Goal: Task Accomplishment & Management: Manage account settings

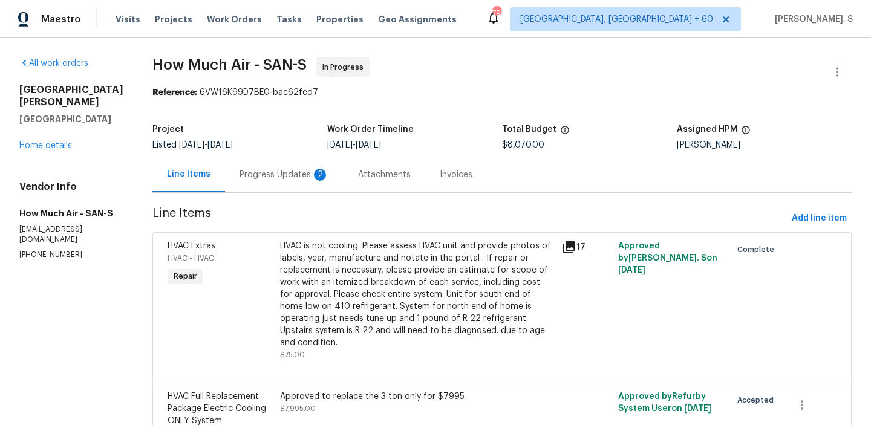
click at [299, 189] on div "Progress Updates 2" at bounding box center [284, 175] width 119 height 36
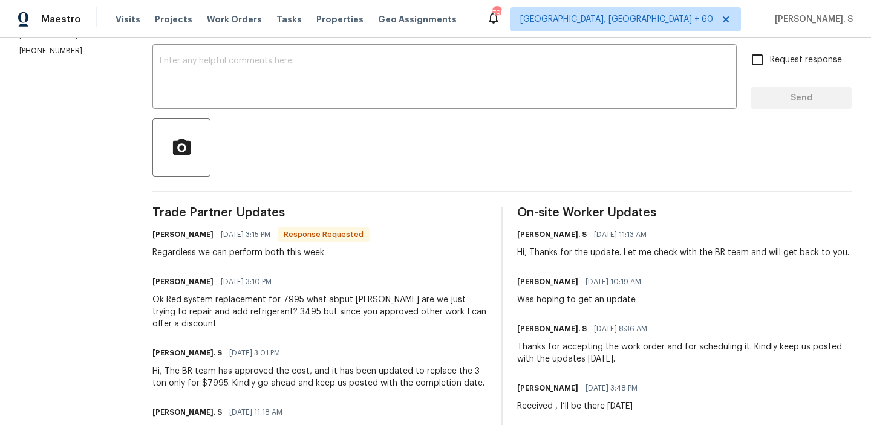
scroll to position [78, 0]
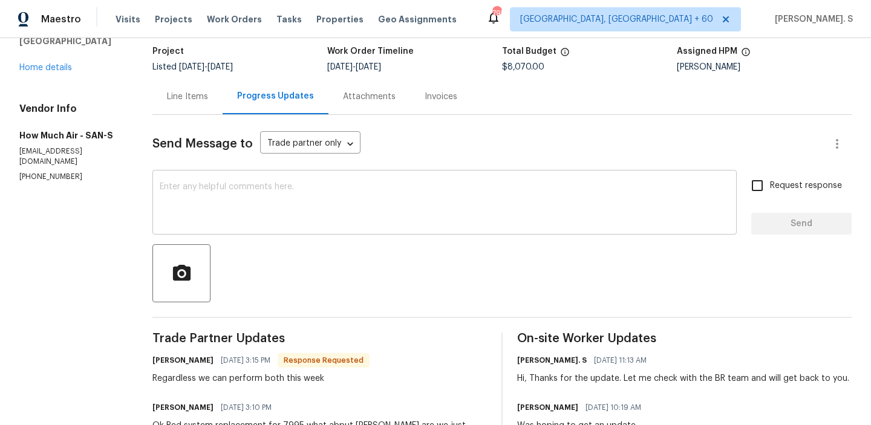
click at [300, 207] on textarea at bounding box center [445, 204] width 570 height 42
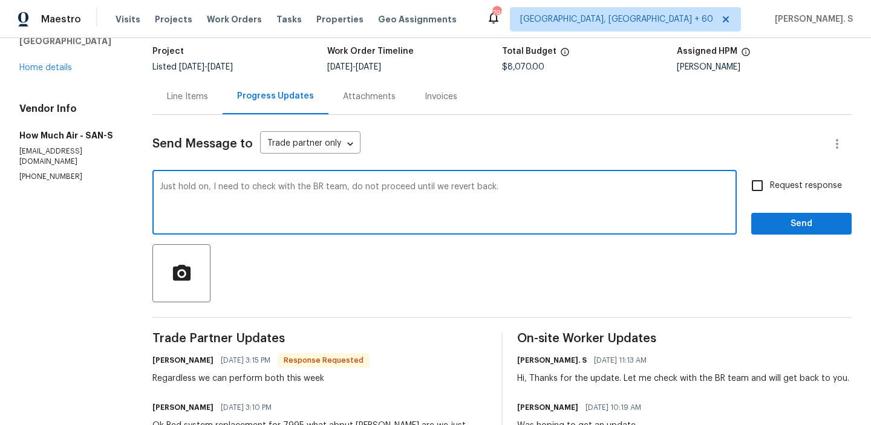
click at [0, 0] on div "on;" at bounding box center [0, 0] width 0 height 0
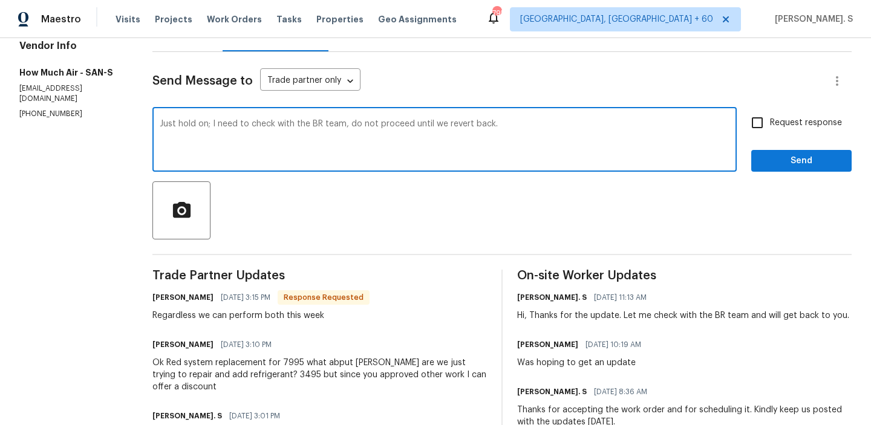
type textarea "Just hold on; I need to check with the BR team, do not proceed until we revert …"
click at [194, 369] on div "Ok Red system replacement for 7995 what abput [PERSON_NAME] are we just trying …" at bounding box center [319, 375] width 335 height 36
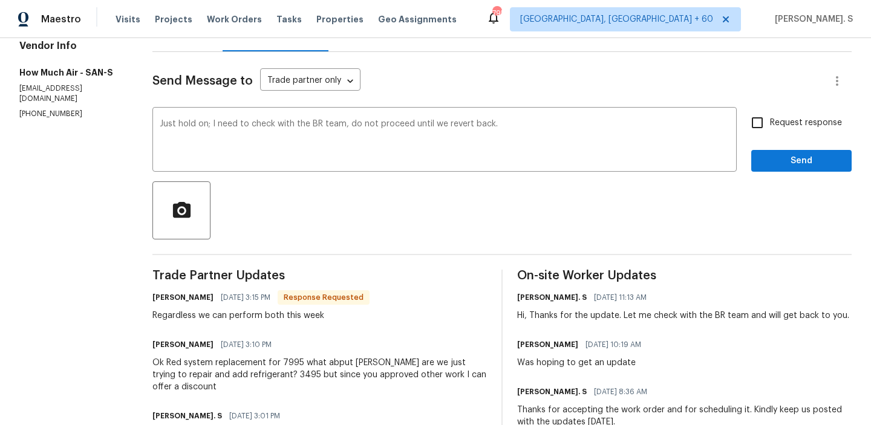
click at [194, 369] on div "Ok Red system replacement for 7995 what abput [PERSON_NAME] are we just trying …" at bounding box center [319, 375] width 335 height 36
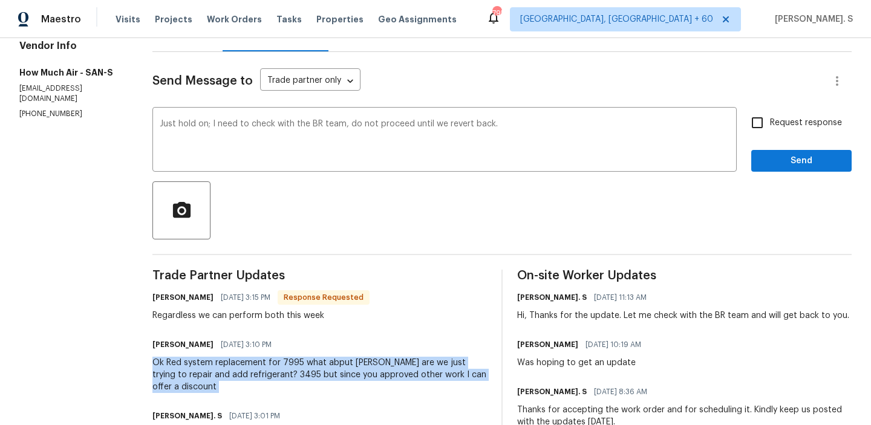
click at [194, 369] on div "Ok Red system replacement for 7995 what abput [PERSON_NAME] are we just trying …" at bounding box center [319, 375] width 335 height 36
copy div "Ok Red system replacement for 7995 what abput [PERSON_NAME] are we just trying …"
click at [212, 317] on div "Regardless we can perform both this week" at bounding box center [260, 316] width 217 height 12
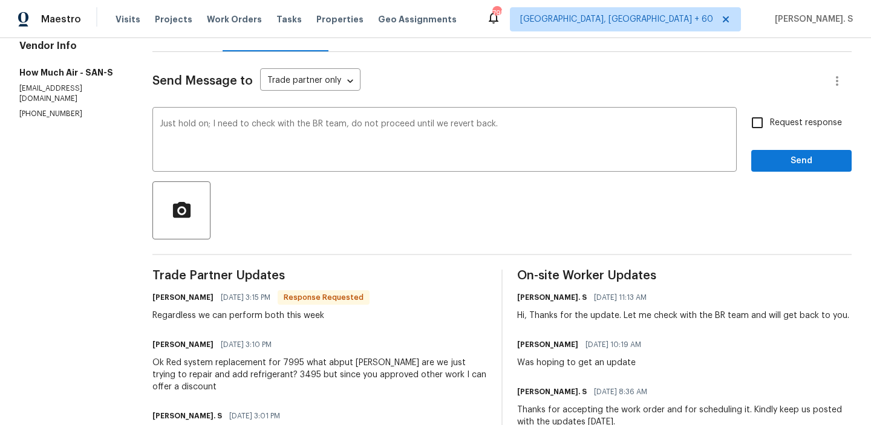
click at [212, 317] on div "Regardless we can perform both this week" at bounding box center [260, 316] width 217 height 12
copy div "Regardless we can perform both this week"
click at [767, 125] on input "Request response" at bounding box center [757, 122] width 25 height 25
checkbox input "true"
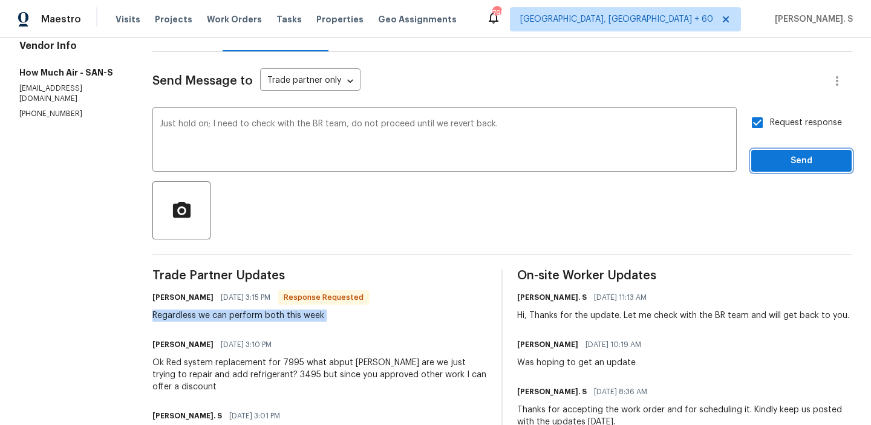
click at [774, 155] on span "Send" at bounding box center [801, 161] width 81 height 15
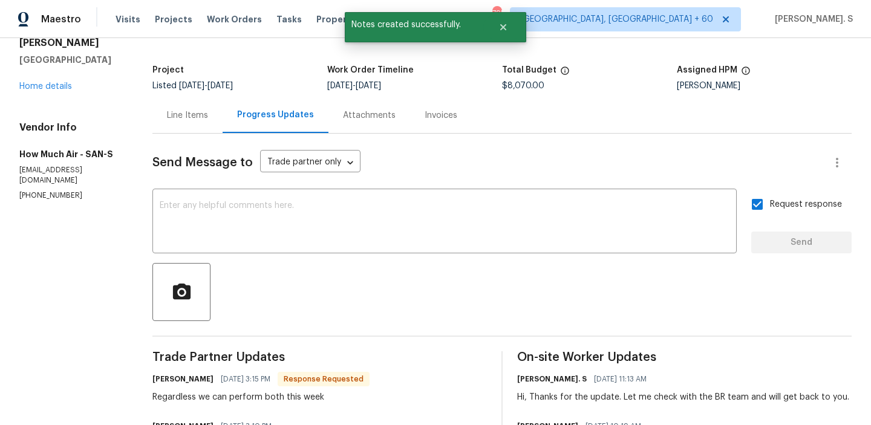
scroll to position [46, 0]
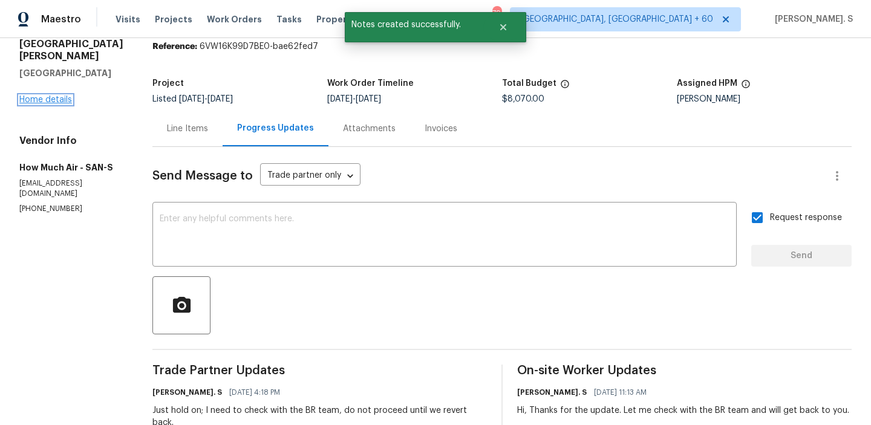
click at [47, 103] on link "Home details" at bounding box center [45, 100] width 53 height 8
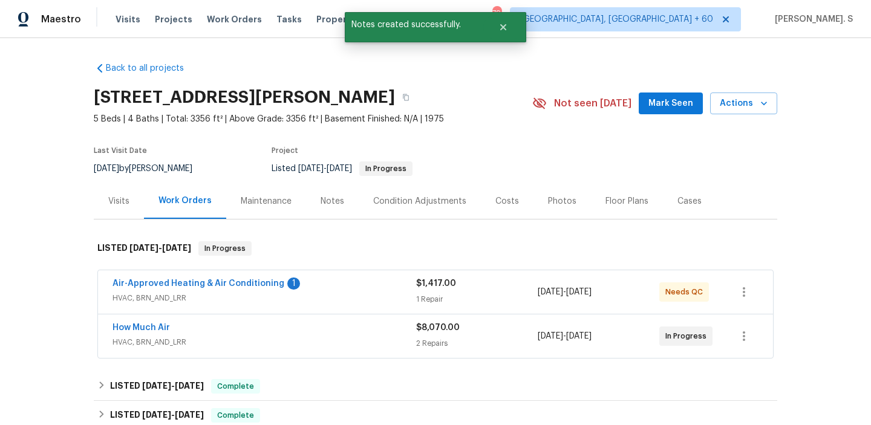
click at [241, 276] on div "Air-Approved Heating & Air Conditioning 1 HVAC, BRN_AND_LRR $1,417.00 1 Repair …" at bounding box center [435, 292] width 675 height 44
click at [244, 286] on link "Air-Approved Heating & Air Conditioning" at bounding box center [199, 283] width 172 height 8
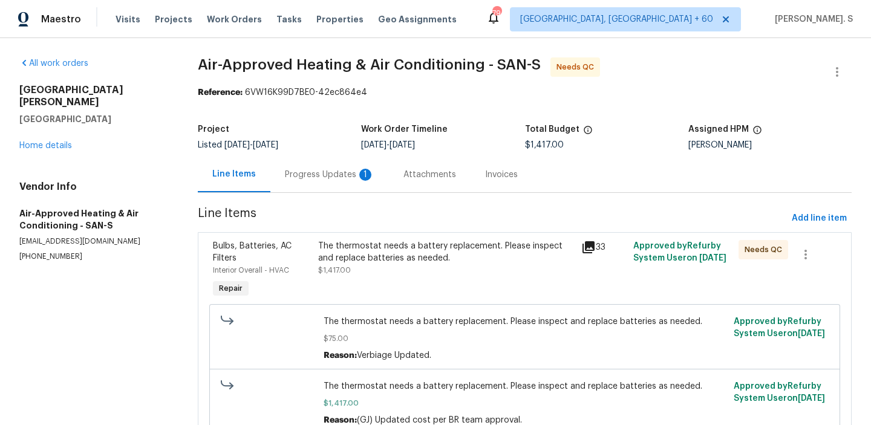
click at [823, 65] on div at bounding box center [837, 71] width 29 height 29
click at [834, 69] on icon "button" at bounding box center [837, 72] width 15 height 15
click at [786, 68] on li "Edit" at bounding box center [798, 72] width 131 height 20
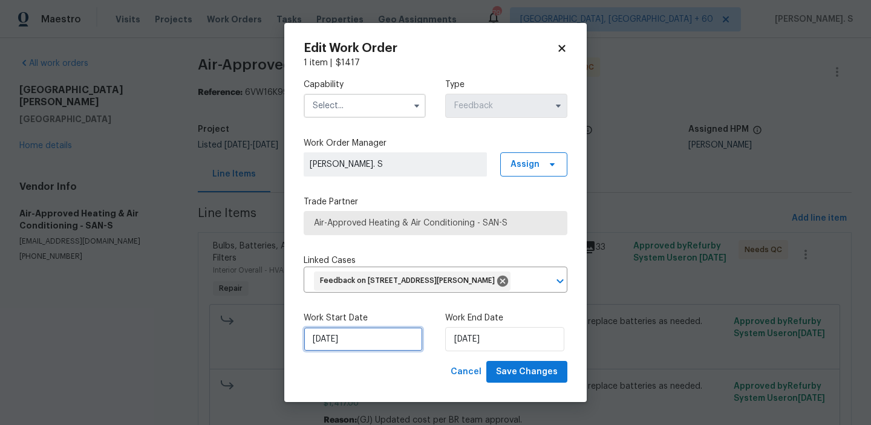
click at [357, 351] on input "[DATE]" at bounding box center [363, 339] width 119 height 24
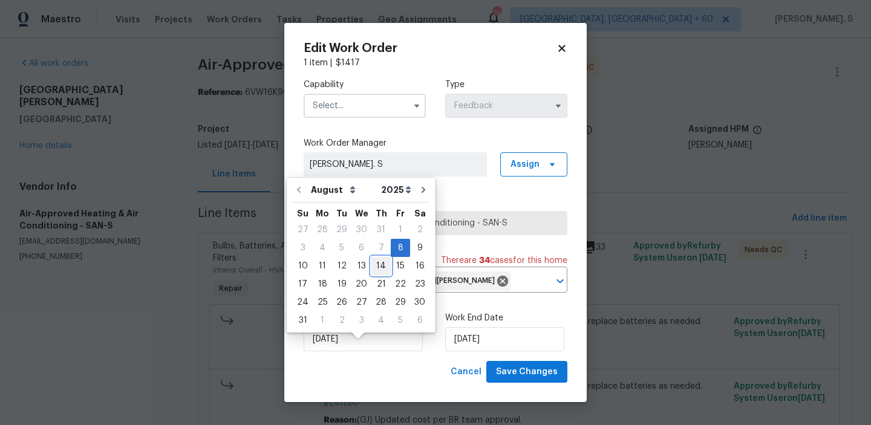
click at [378, 268] on div "14" at bounding box center [380, 266] width 19 height 17
type input "[DATE]"
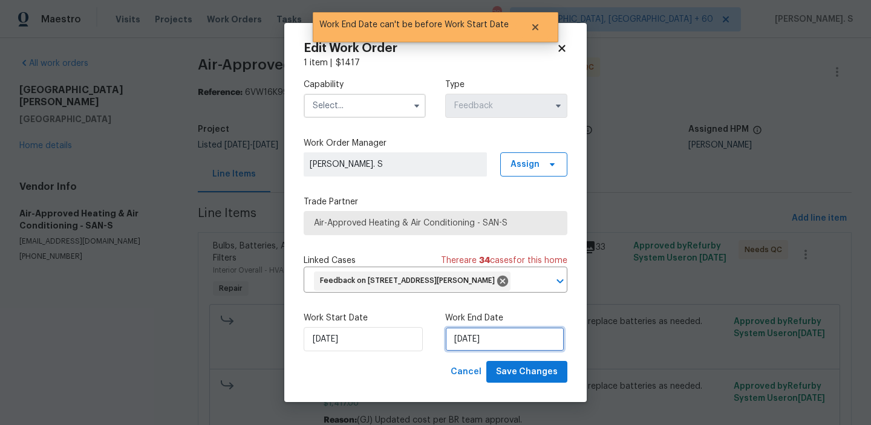
click at [466, 351] on input "[DATE]" at bounding box center [504, 339] width 119 height 24
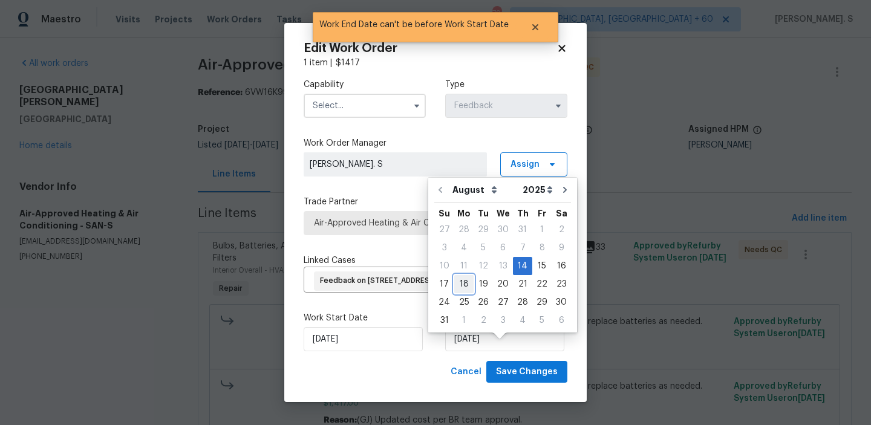
click at [465, 281] on div "18" at bounding box center [463, 284] width 19 height 17
type input "[DATE]"
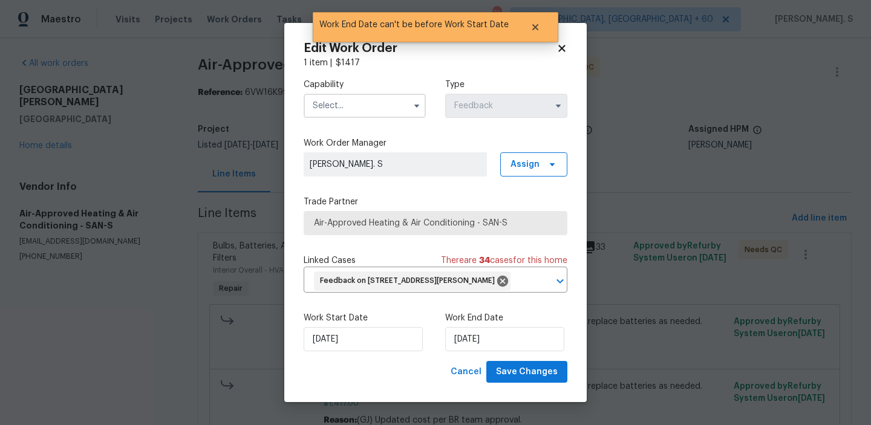
click at [390, 99] on input "text" at bounding box center [365, 106] width 122 height 24
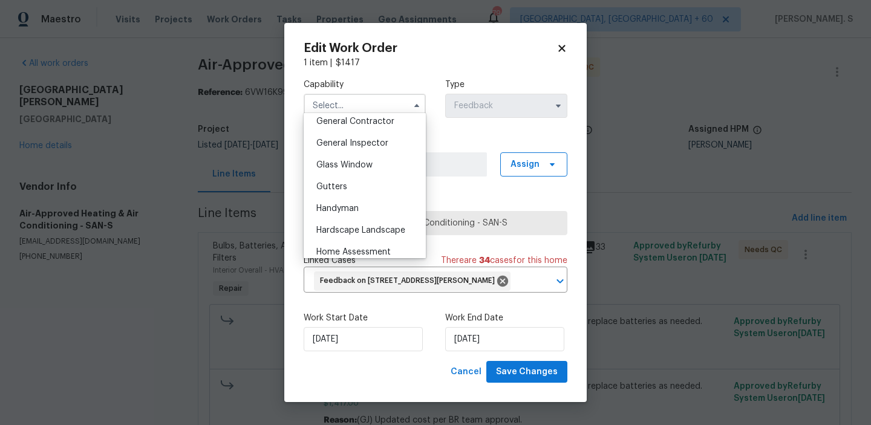
scroll to position [636, 0]
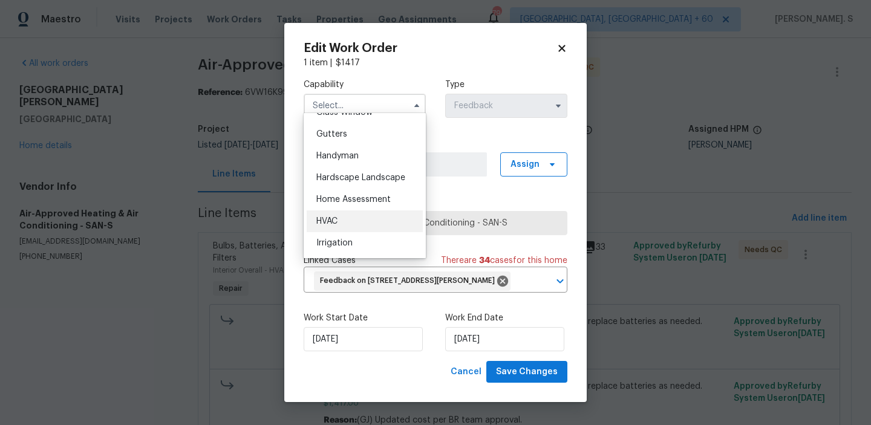
click at [368, 219] on div "HVAC" at bounding box center [365, 222] width 116 height 22
type input "HVAC"
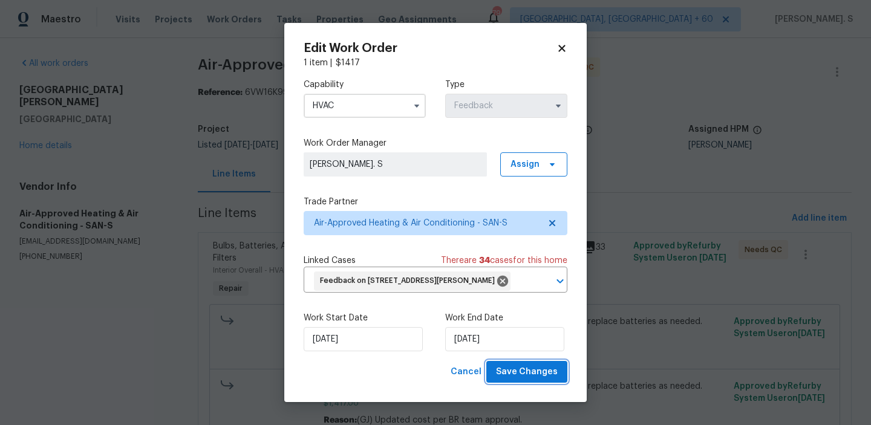
click at [545, 376] on button "Save Changes" at bounding box center [526, 372] width 81 height 22
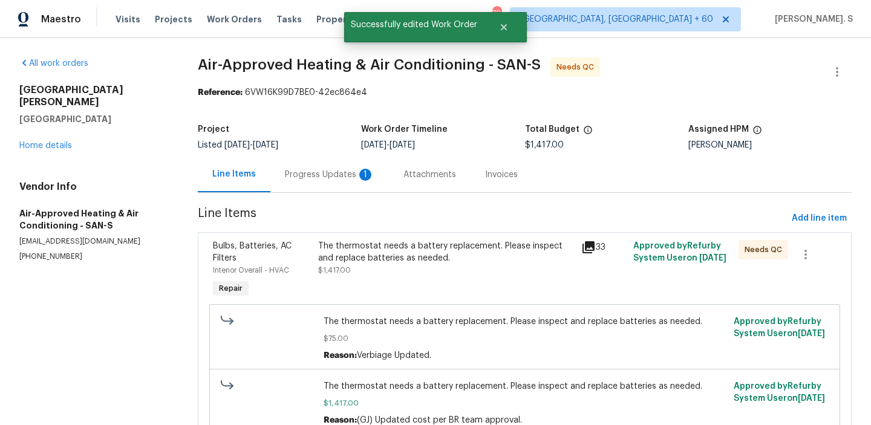
click at [320, 167] on div "Progress Updates 1" at bounding box center [329, 175] width 119 height 36
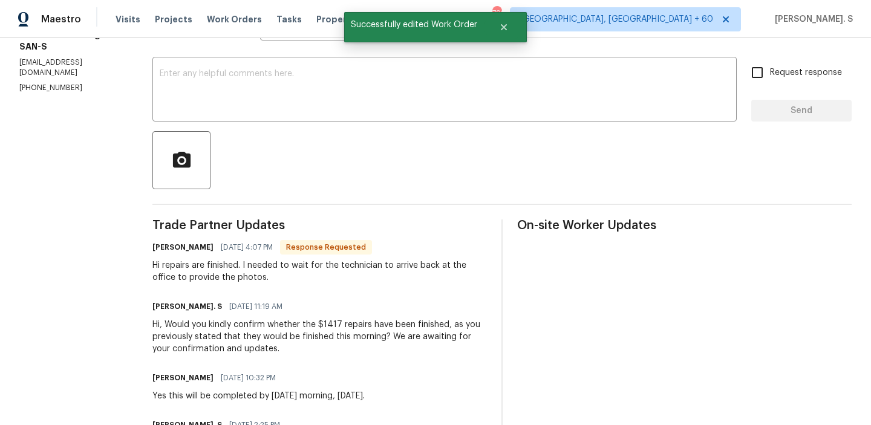
scroll to position [194, 0]
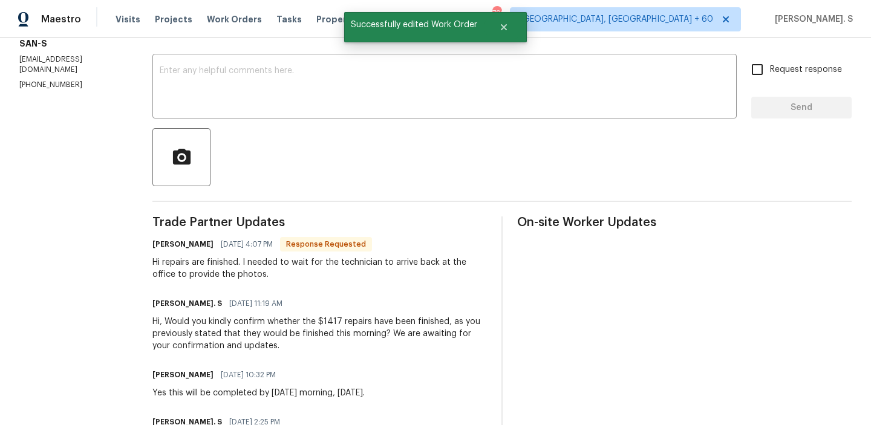
click at [188, 264] on div "Hi repairs are finished. I needed to wait for the technician to arrive back at …" at bounding box center [319, 268] width 335 height 24
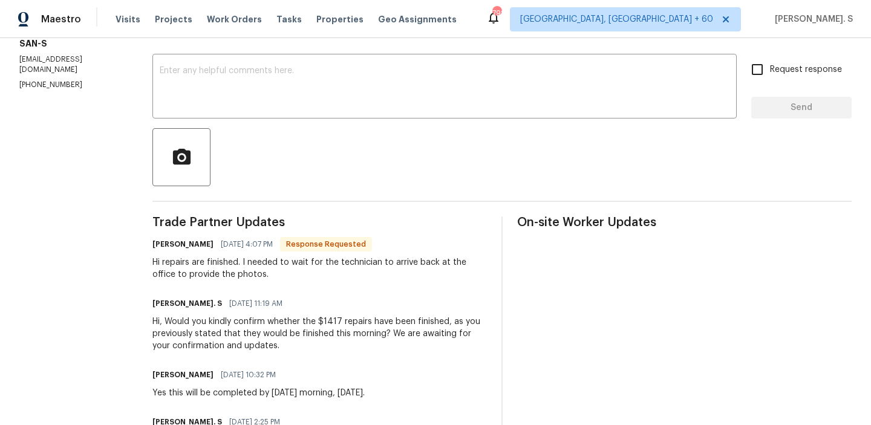
click at [192, 252] on div "[PERSON_NAME] [DATE] 4:07 PM Response Requested" at bounding box center [319, 244] width 335 height 17
click at [176, 272] on div "Hi repairs are finished. I needed to wait for the technician to arrive back at …" at bounding box center [319, 268] width 335 height 24
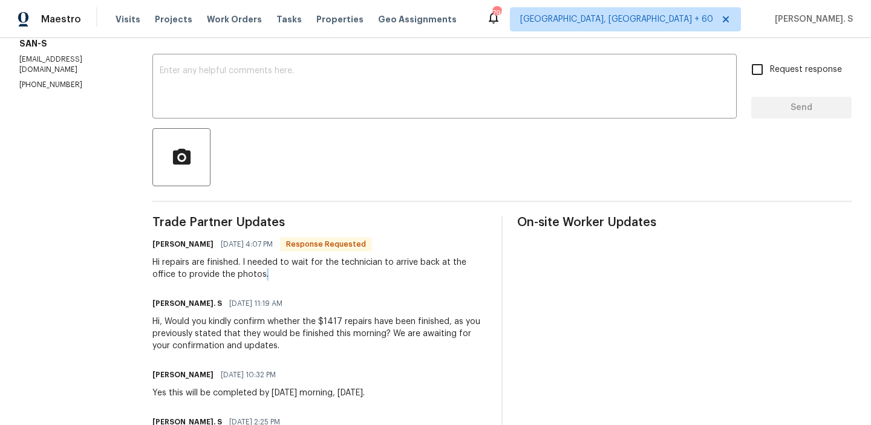
click at [176, 272] on div "Hi repairs are finished. I needed to wait for the technician to arrive back at …" at bounding box center [319, 268] width 335 height 24
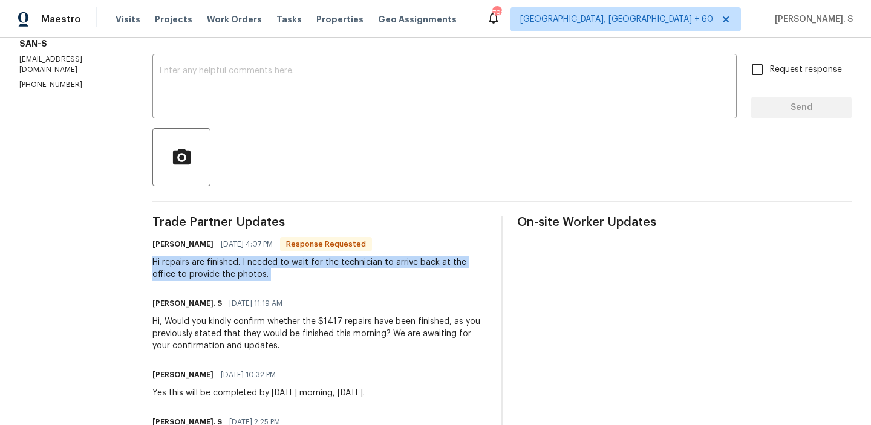
click at [176, 272] on div "Hi repairs are finished. I needed to wait for the technician to arrive back at …" at bounding box center [319, 268] width 335 height 24
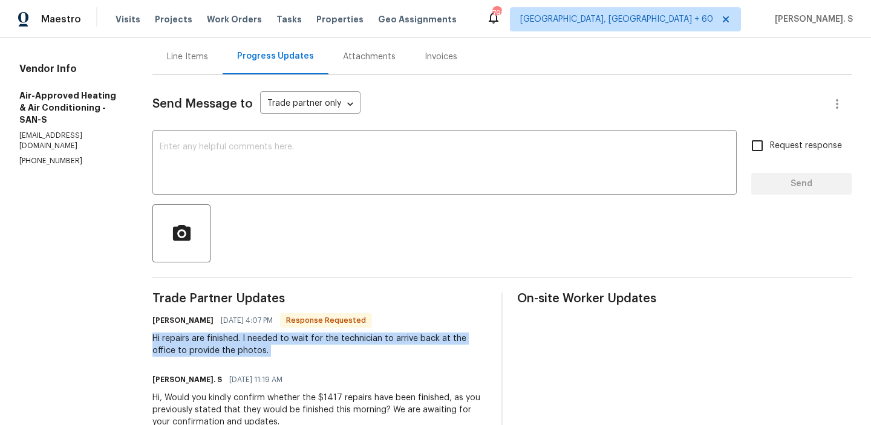
scroll to position [0, 0]
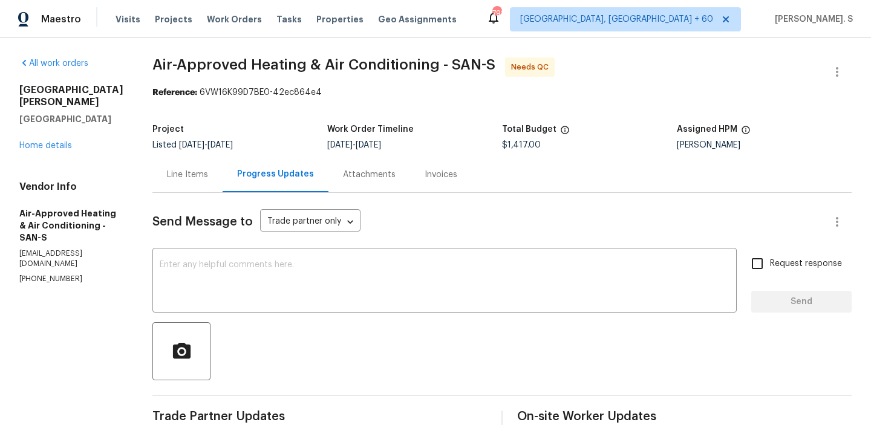
click at [167, 171] on div "Line Items" at bounding box center [187, 175] width 41 height 12
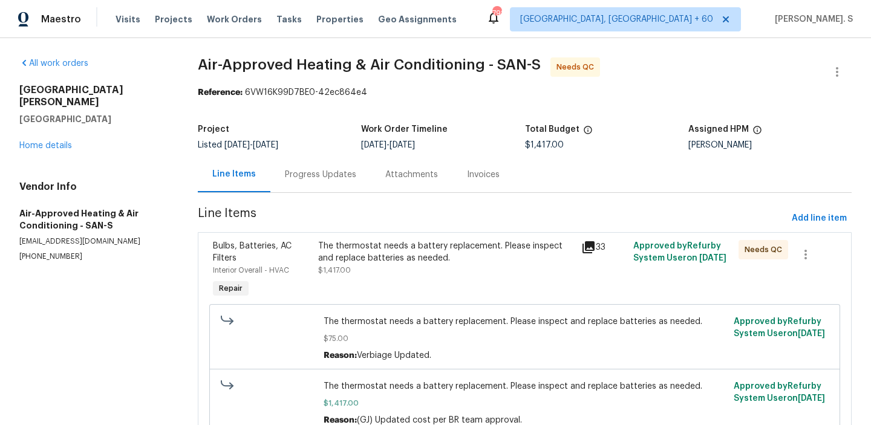
click at [429, 264] on div "The thermostat needs a battery replacement. Please inspect and replace batterie…" at bounding box center [445, 252] width 255 height 24
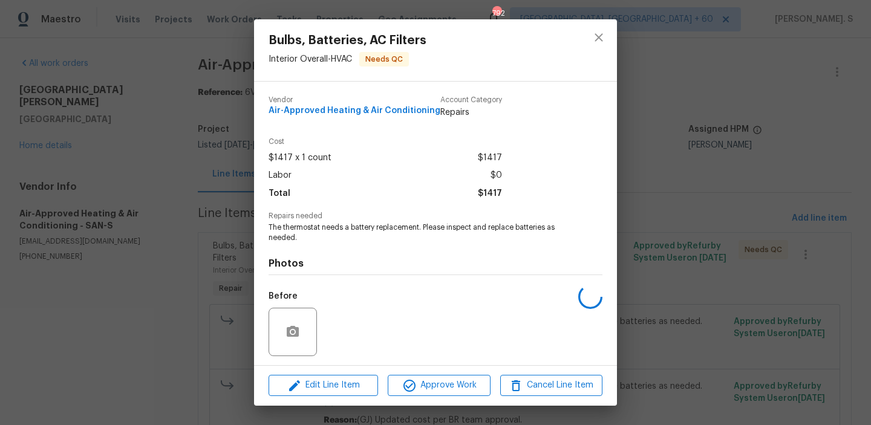
scroll to position [82, 0]
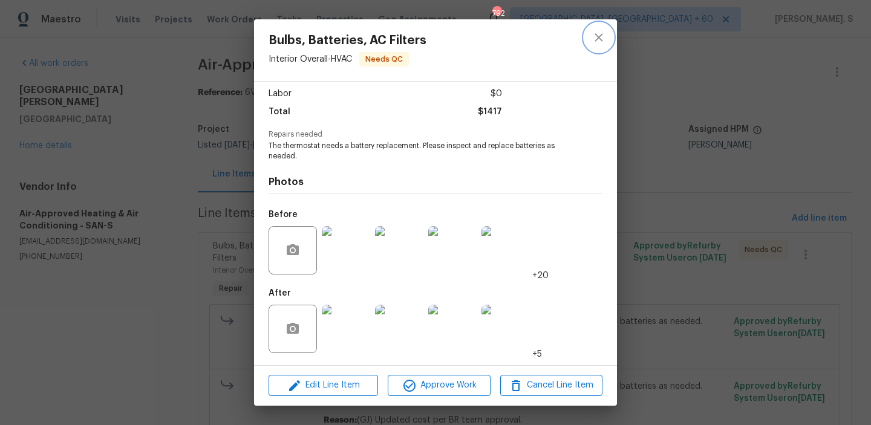
click at [601, 41] on icon "close" at bounding box center [599, 37] width 15 height 15
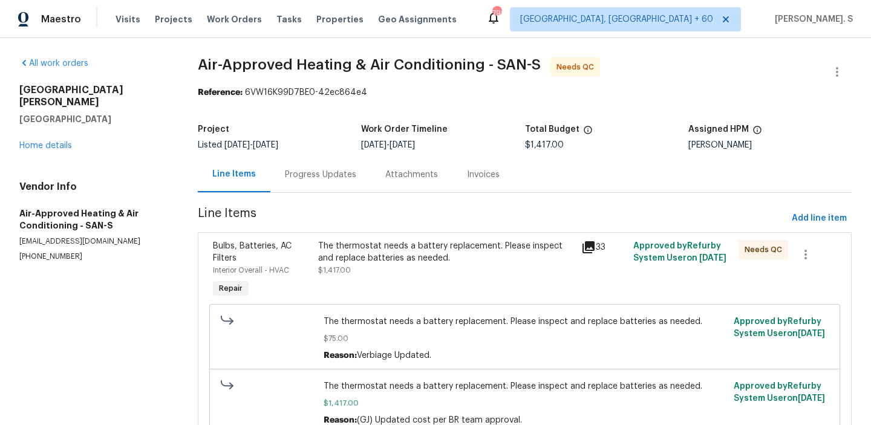
click at [334, 179] on div "Progress Updates" at bounding box center [320, 175] width 71 height 12
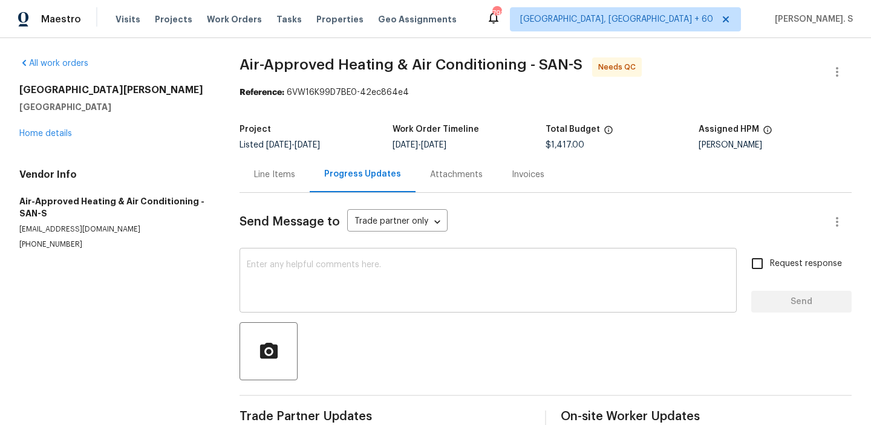
click at [370, 283] on textarea at bounding box center [488, 282] width 483 height 42
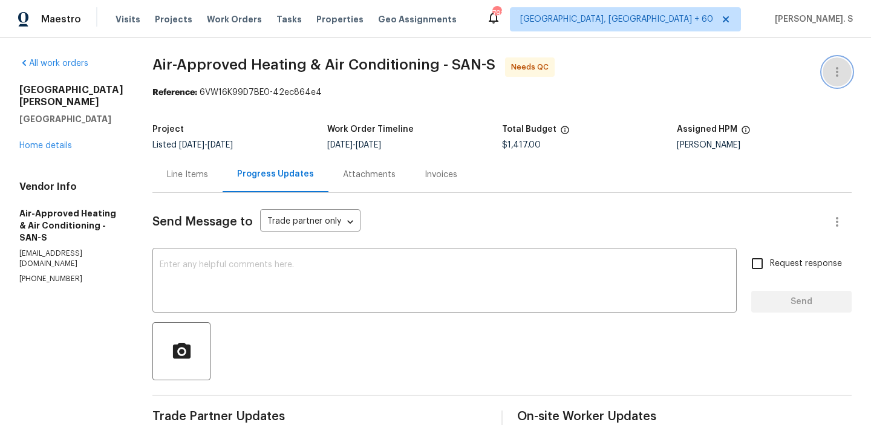
click at [834, 68] on icon "button" at bounding box center [837, 72] width 15 height 15
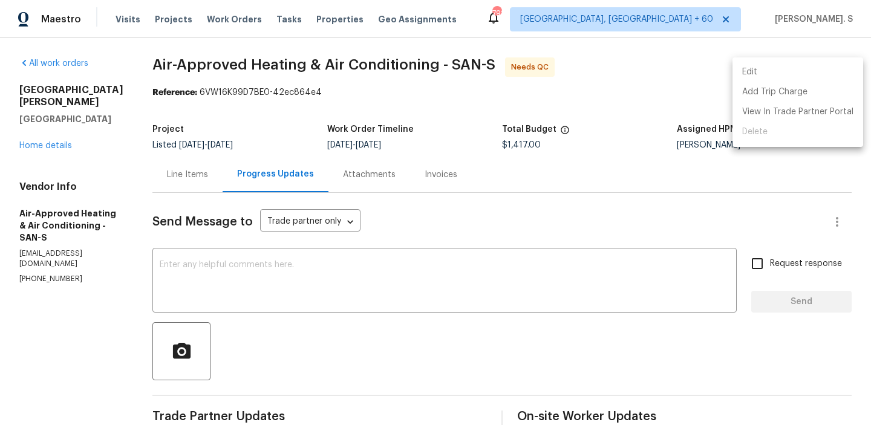
click at [794, 68] on li "Edit" at bounding box center [798, 72] width 131 height 20
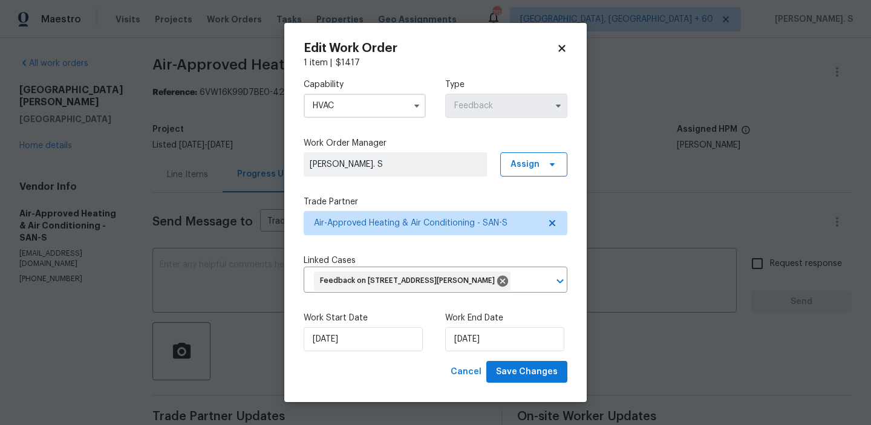
click at [351, 361] on div "Work Start Date [DATE] Work End Date [DATE]" at bounding box center [436, 331] width 264 height 59
click at [527, 380] on span "Save Changes" at bounding box center [527, 372] width 62 height 15
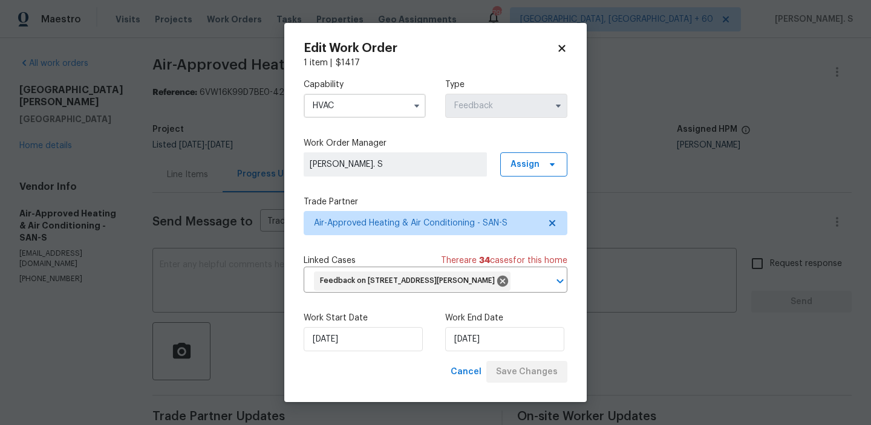
click at [103, 183] on body "Maestro Visits Projects Work Orders Tasks Properties Geo Assignments 792 [GEOGR…" at bounding box center [435, 212] width 871 height 425
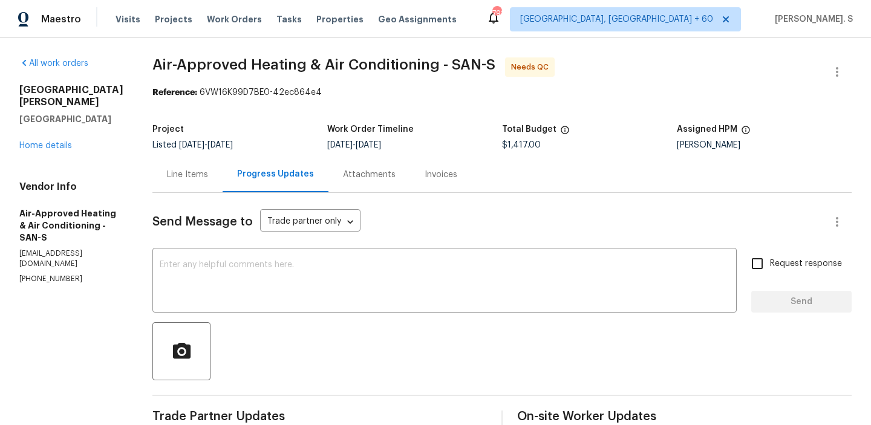
click at [152, 183] on div "Line Items" at bounding box center [187, 175] width 70 height 36
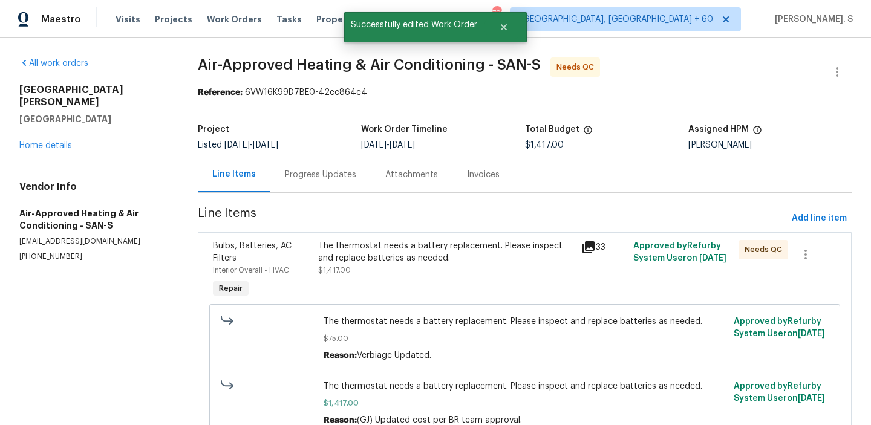
click at [335, 266] on div "The thermostat needs a battery replacement. Please inspect and replace batterie…" at bounding box center [445, 258] width 255 height 36
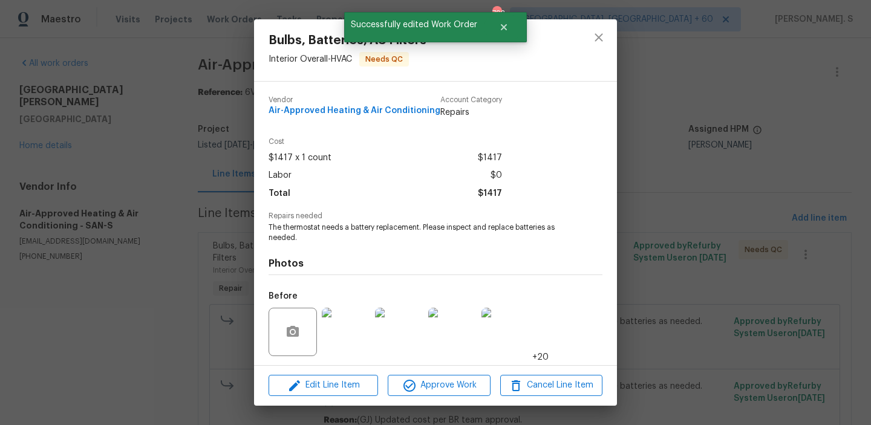
scroll to position [82, 0]
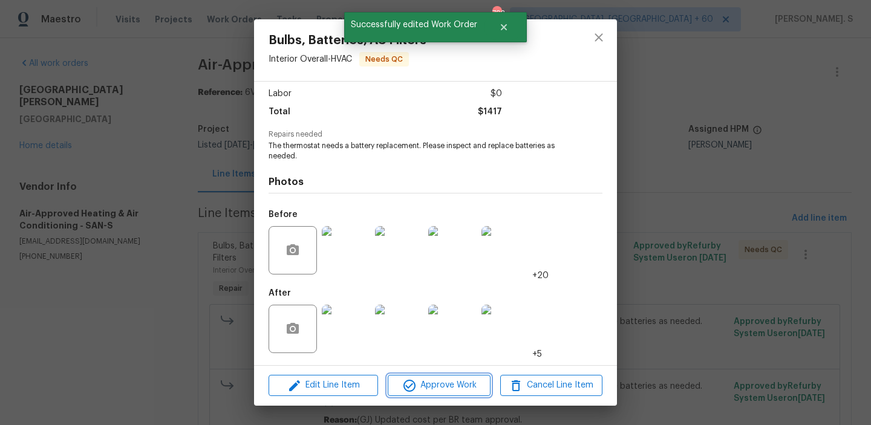
click at [405, 383] on icon "button" at bounding box center [409, 386] width 12 height 12
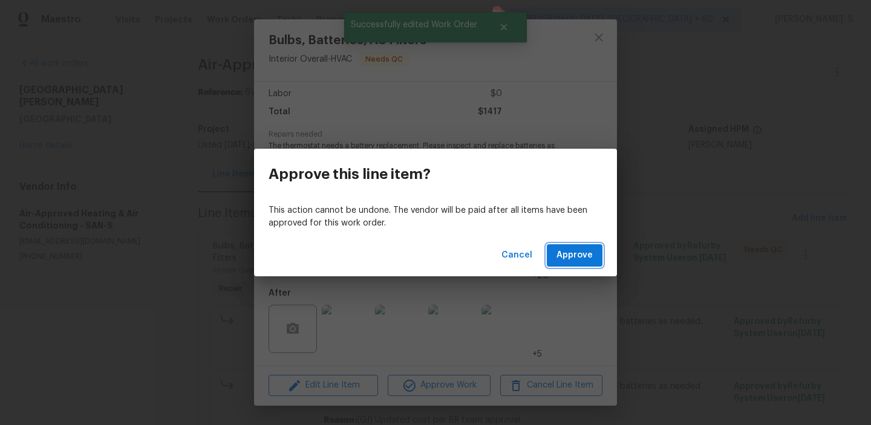
click at [586, 257] on span "Approve" at bounding box center [575, 255] width 36 height 15
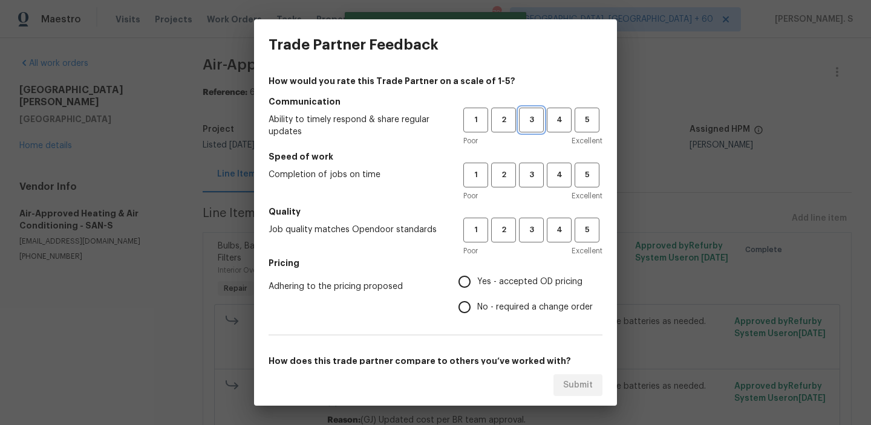
click at [531, 127] on button "3" at bounding box center [531, 120] width 25 height 25
click at [527, 168] on span "3" at bounding box center [531, 175] width 22 height 14
click at [532, 222] on button "3" at bounding box center [531, 230] width 25 height 25
click at [487, 314] on label "No - required a change order" at bounding box center [522, 307] width 141 height 25
click at [477, 314] on input "No - required a change order" at bounding box center [464, 307] width 25 height 25
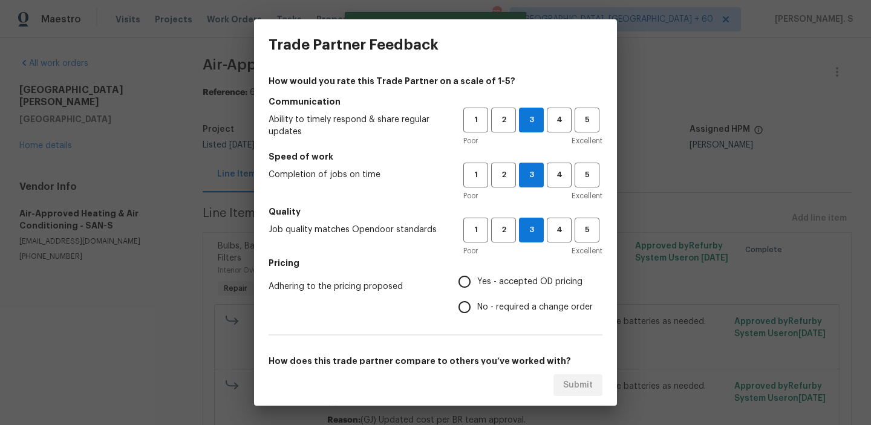
radio input "true"
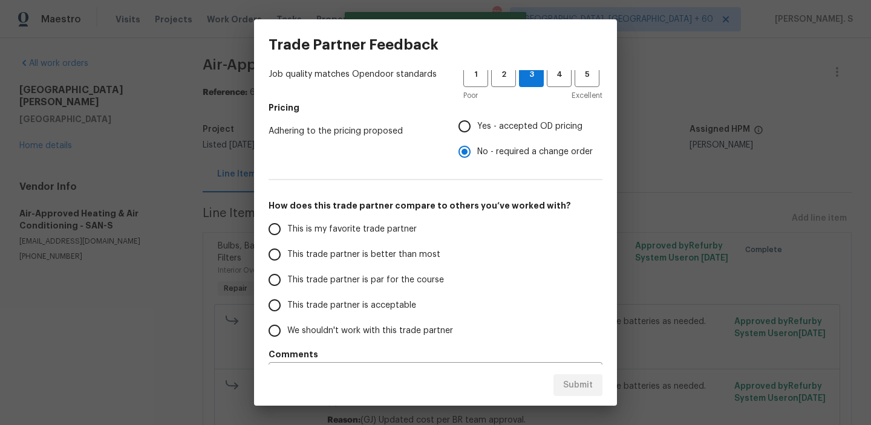
scroll to position [172, 0]
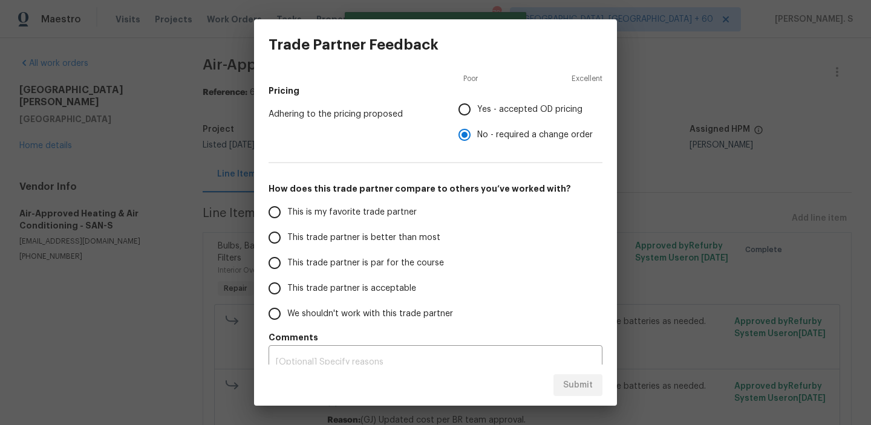
click at [379, 260] on span "This trade partner is par for the course" at bounding box center [365, 263] width 157 height 13
click at [287, 260] on input "This trade partner is par for the course" at bounding box center [274, 262] width 25 height 25
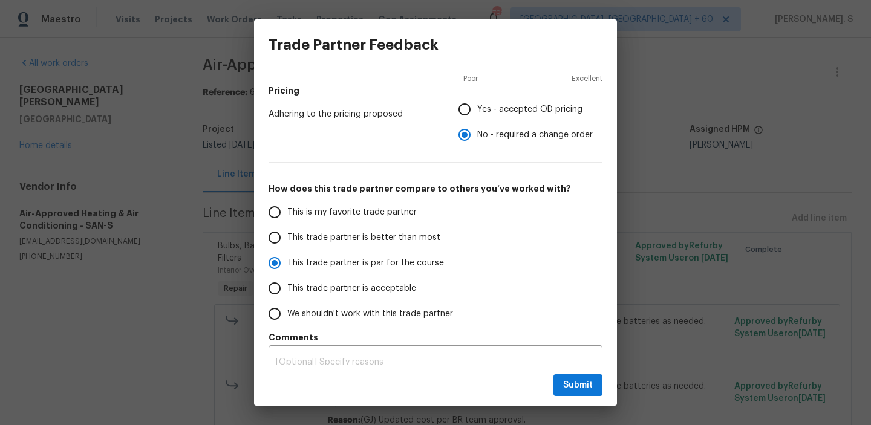
click at [583, 401] on div "Submit" at bounding box center [435, 386] width 363 height 42
click at [583, 374] on button "Submit" at bounding box center [577, 385] width 49 height 22
radio input "true"
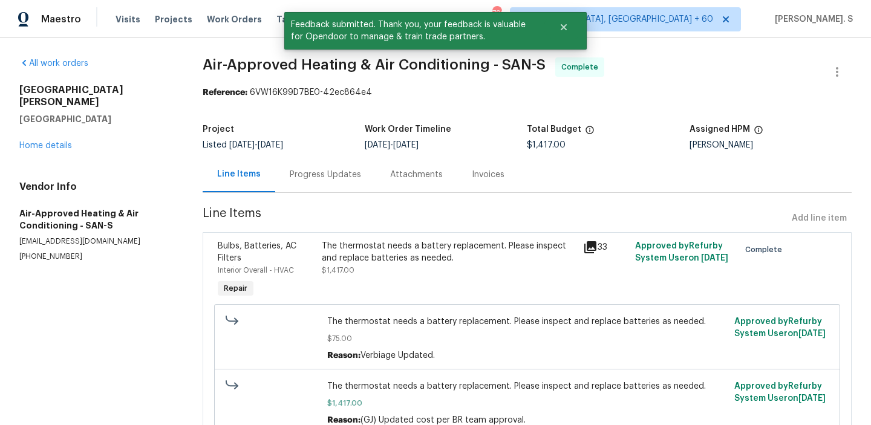
click at [302, 184] on div "Progress Updates" at bounding box center [325, 175] width 100 height 36
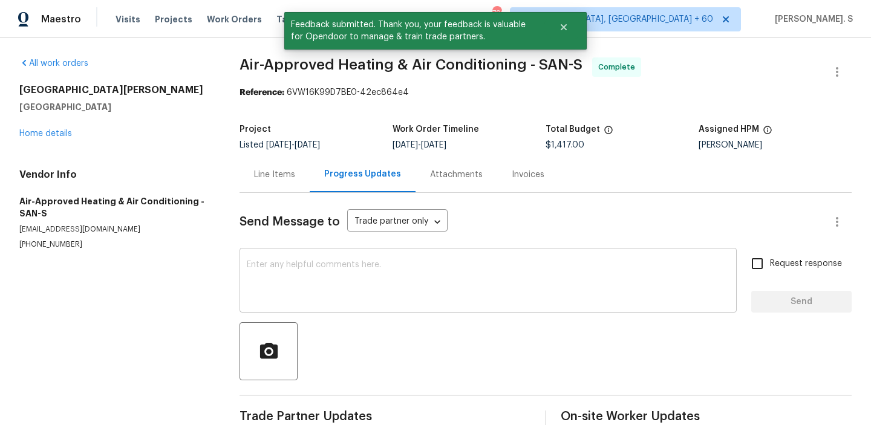
click at [332, 275] on textarea at bounding box center [488, 282] width 483 height 42
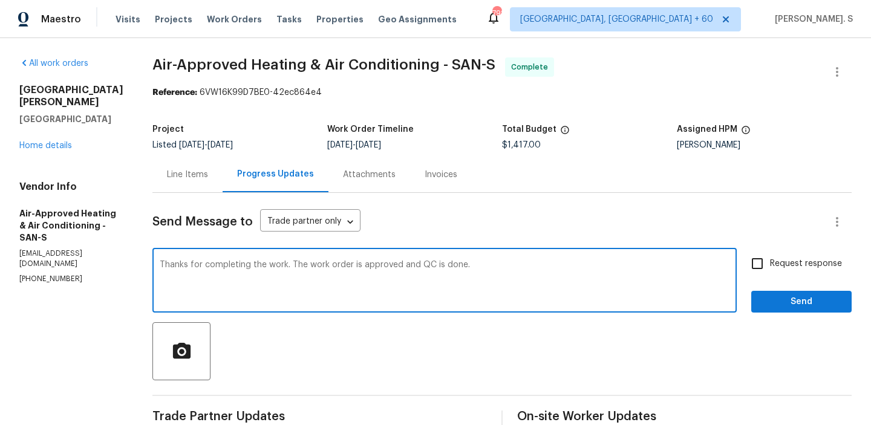
click at [332, 275] on textarea "Thanks for completing the work. The work order is approved and QC is done." at bounding box center [445, 282] width 570 height 42
type textarea "Thanks for completing the work. The work order is approved and QC is done."
click at [791, 273] on label "Request response" at bounding box center [793, 263] width 97 height 25
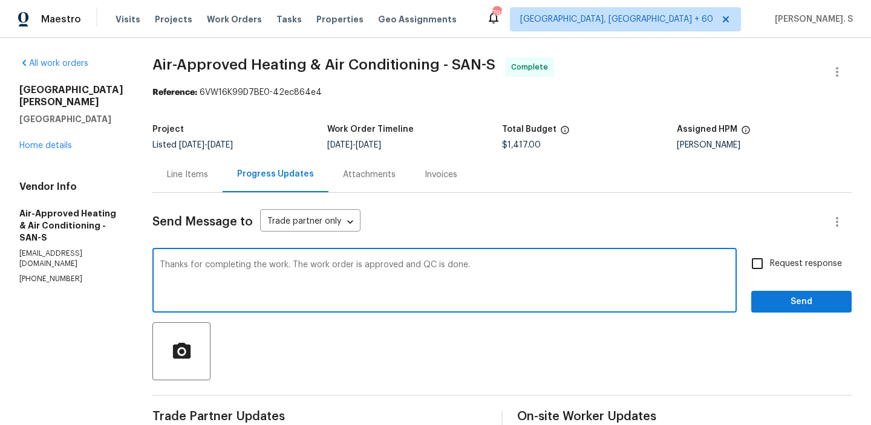
click at [770, 273] on input "Request response" at bounding box center [757, 263] width 25 height 25
checkbox input "true"
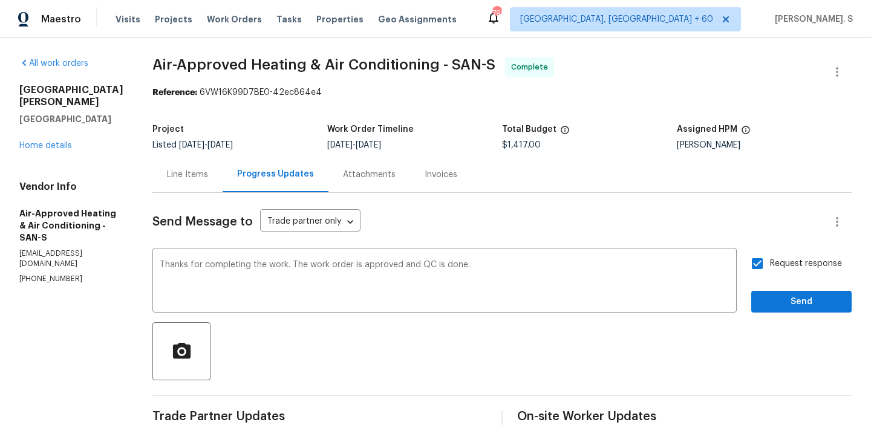
click at [788, 289] on div "Request response Send" at bounding box center [801, 282] width 100 height 62
click at [788, 307] on span "Send" at bounding box center [801, 302] width 81 height 15
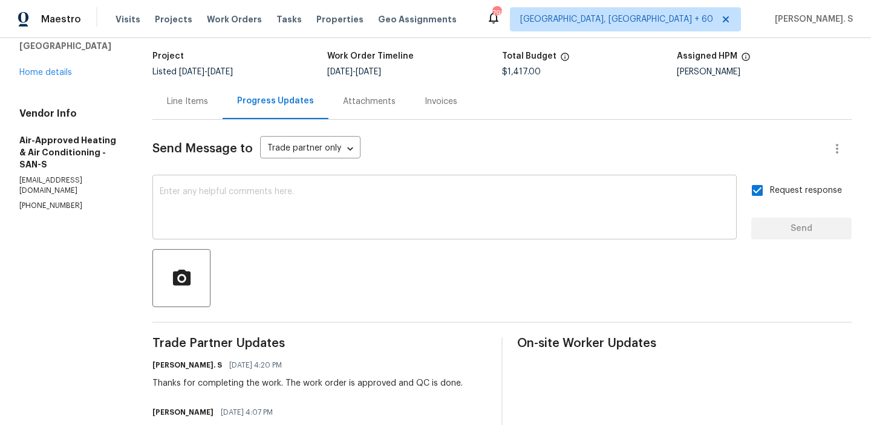
scroll to position [137, 0]
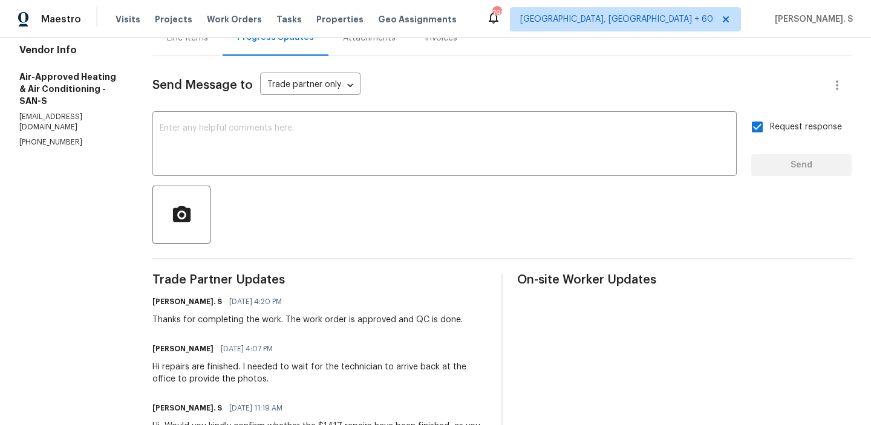
click at [190, 358] on div "[PERSON_NAME] [DATE] 4:07 PM Hi repairs are finished. I needed to wait for the …" at bounding box center [319, 363] width 335 height 45
click at [191, 361] on div "Hi repairs are finished. I needed to wait for the technician to arrive back at …" at bounding box center [319, 373] width 335 height 24
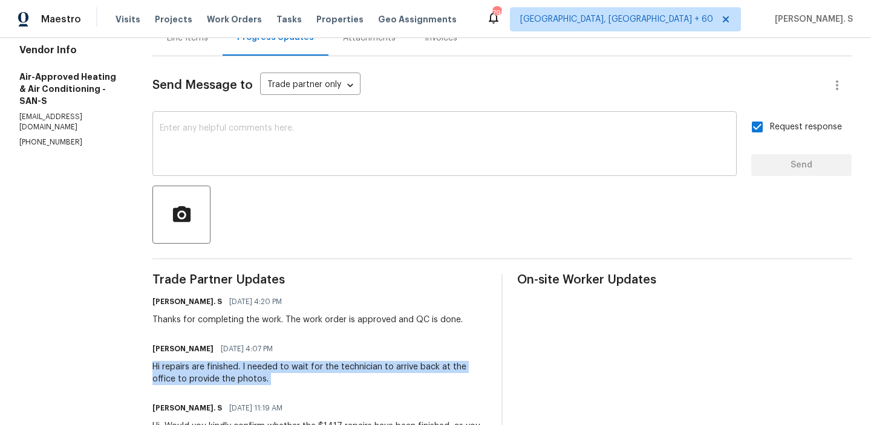
copy div "Hi repairs are finished. I needed to wait for the technician to arrive back at …"
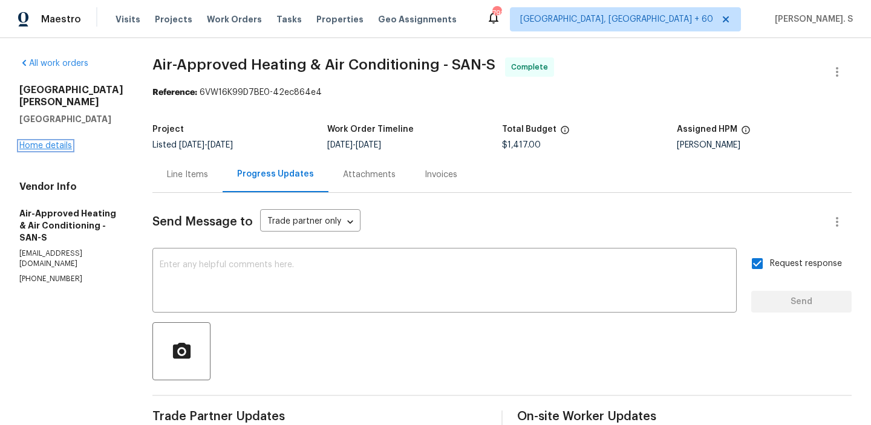
click at [64, 150] on link "Home details" at bounding box center [45, 146] width 53 height 8
